Goal: Task Accomplishment & Management: Complete application form

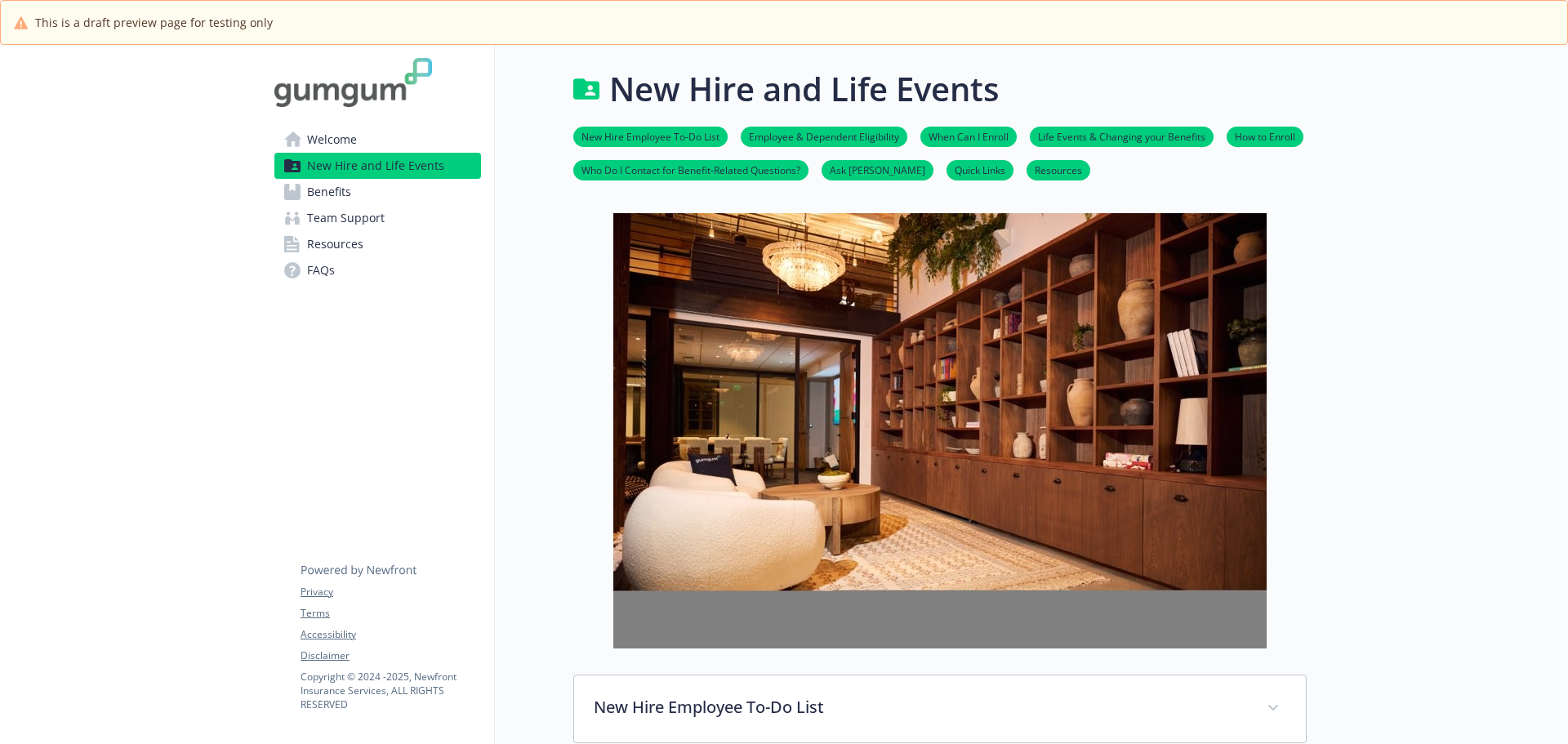
scroll to position [814, 0]
